Goal: Understand process/instructions: Learn how to perform a task or action

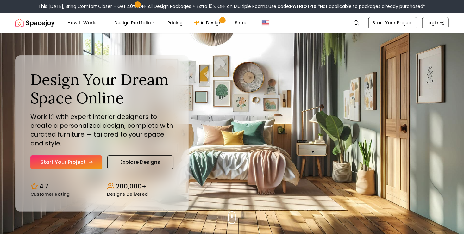
click at [79, 162] on link "Start Your Project" at bounding box center [66, 162] width 72 height 14
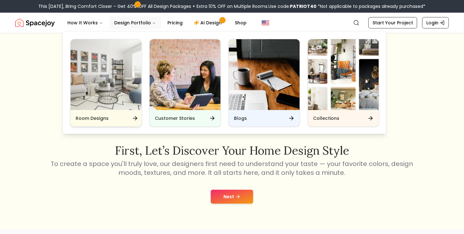
click at [123, 79] on img "Main" at bounding box center [106, 74] width 71 height 71
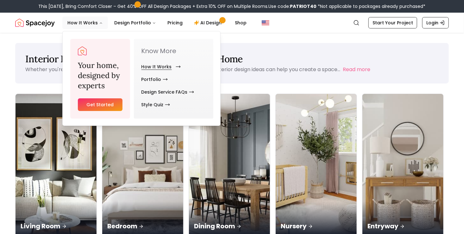
click at [153, 69] on link "How It Works" at bounding box center [160, 66] width 37 height 13
